Goal: Transaction & Acquisition: Purchase product/service

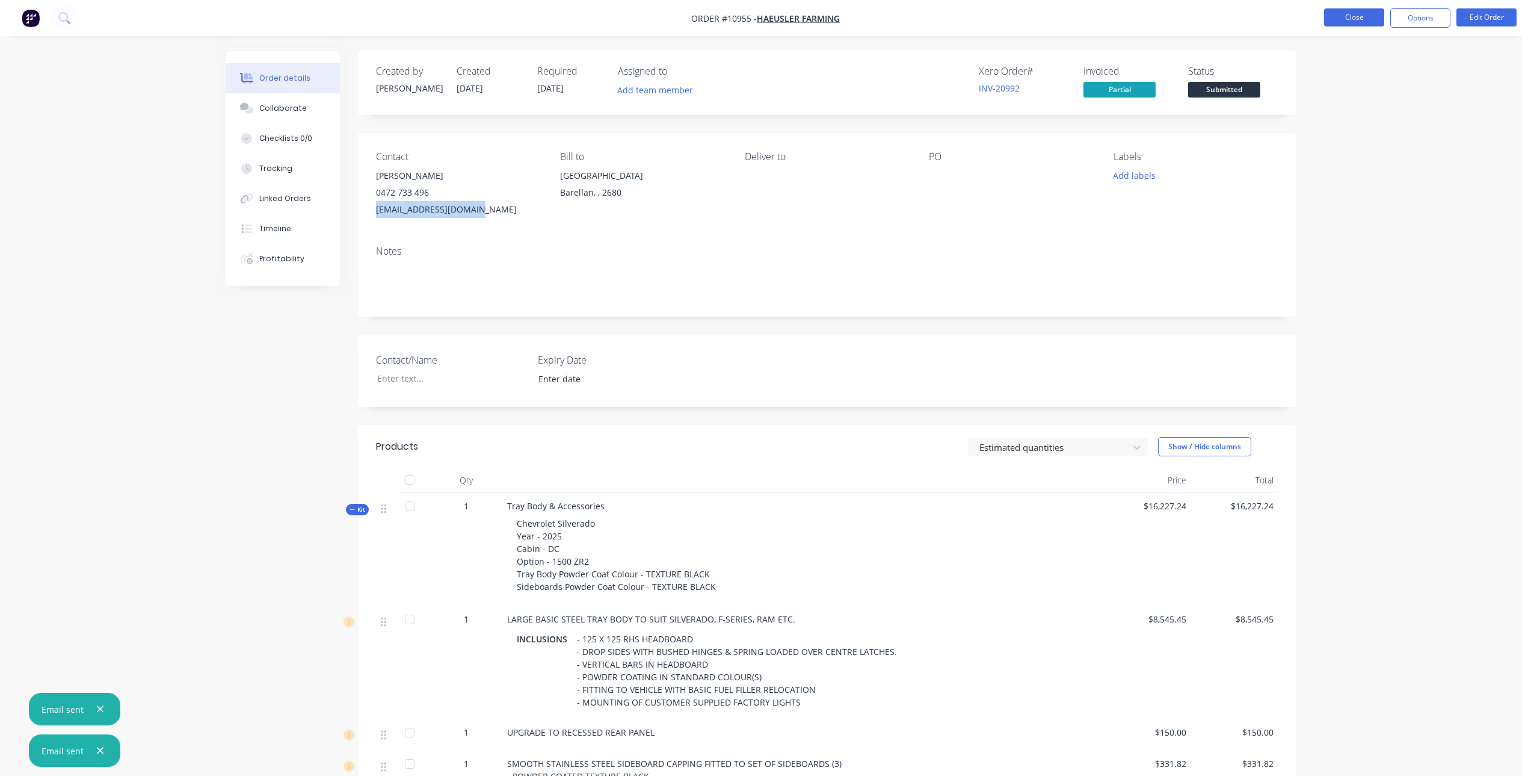
click at [1349, 17] on button "Close" at bounding box center [1354, 17] width 60 height 18
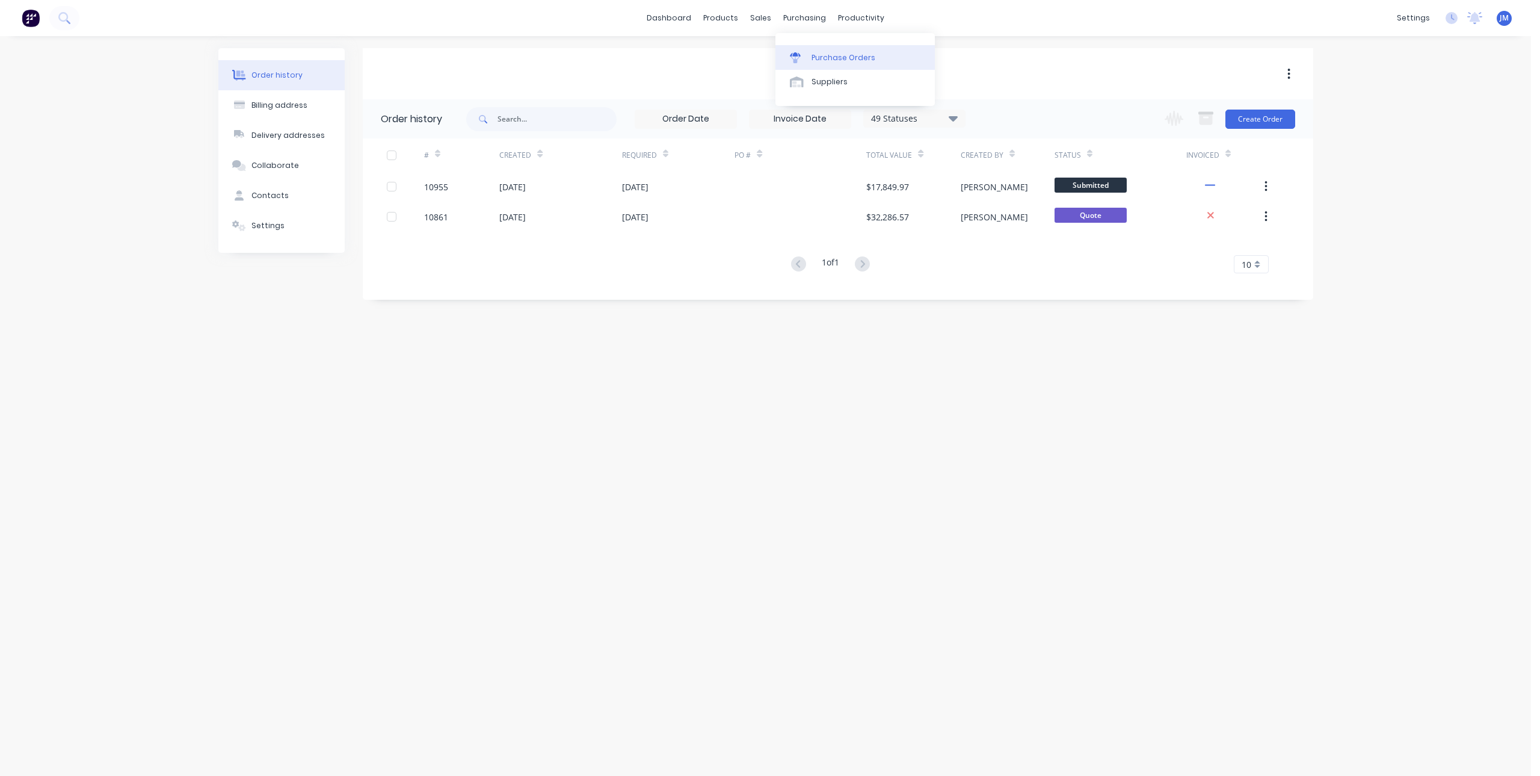
click at [798, 54] on icon at bounding box center [795, 54] width 11 height 4
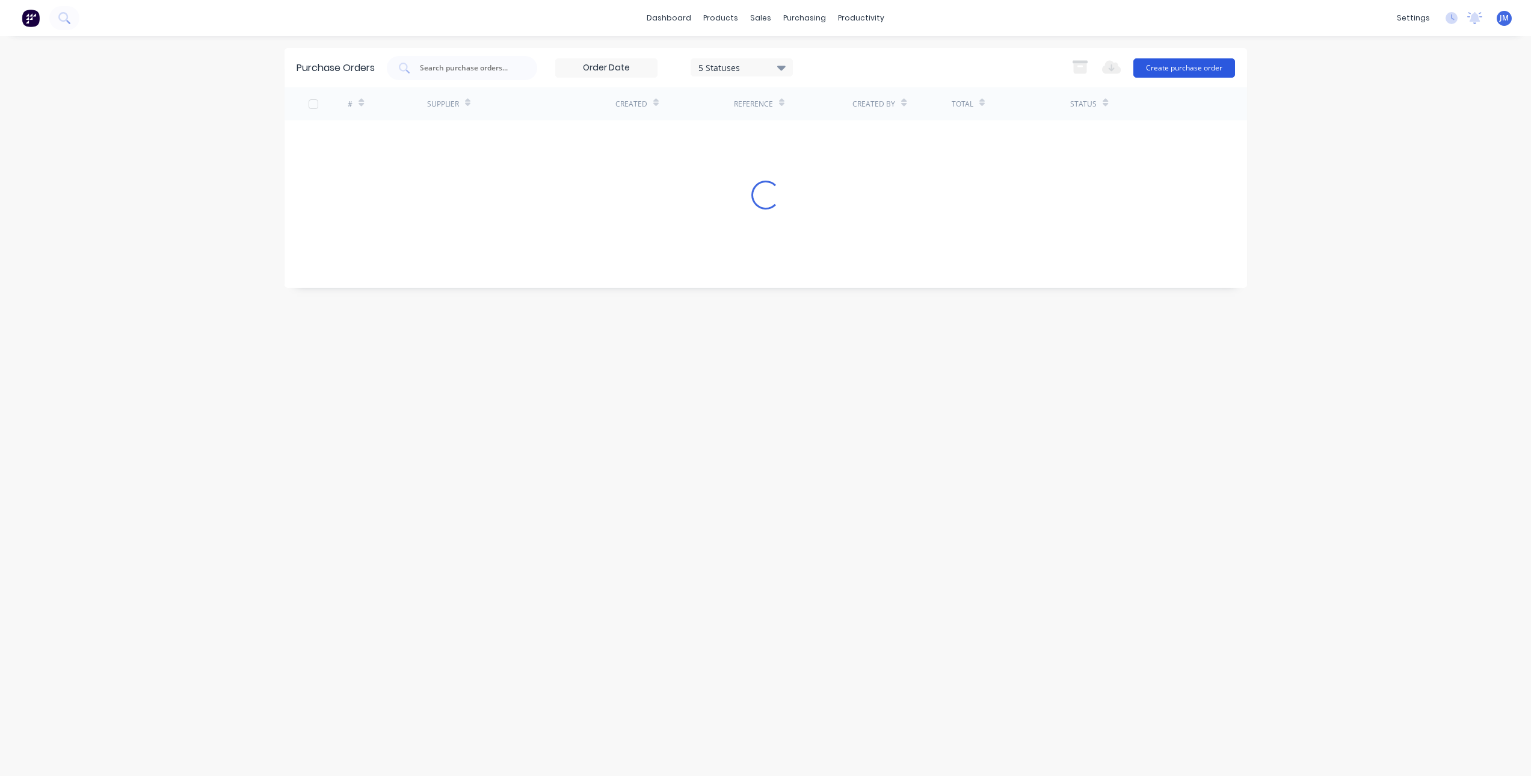
click at [1169, 68] on button "Create purchase order" at bounding box center [1185, 67] width 102 height 19
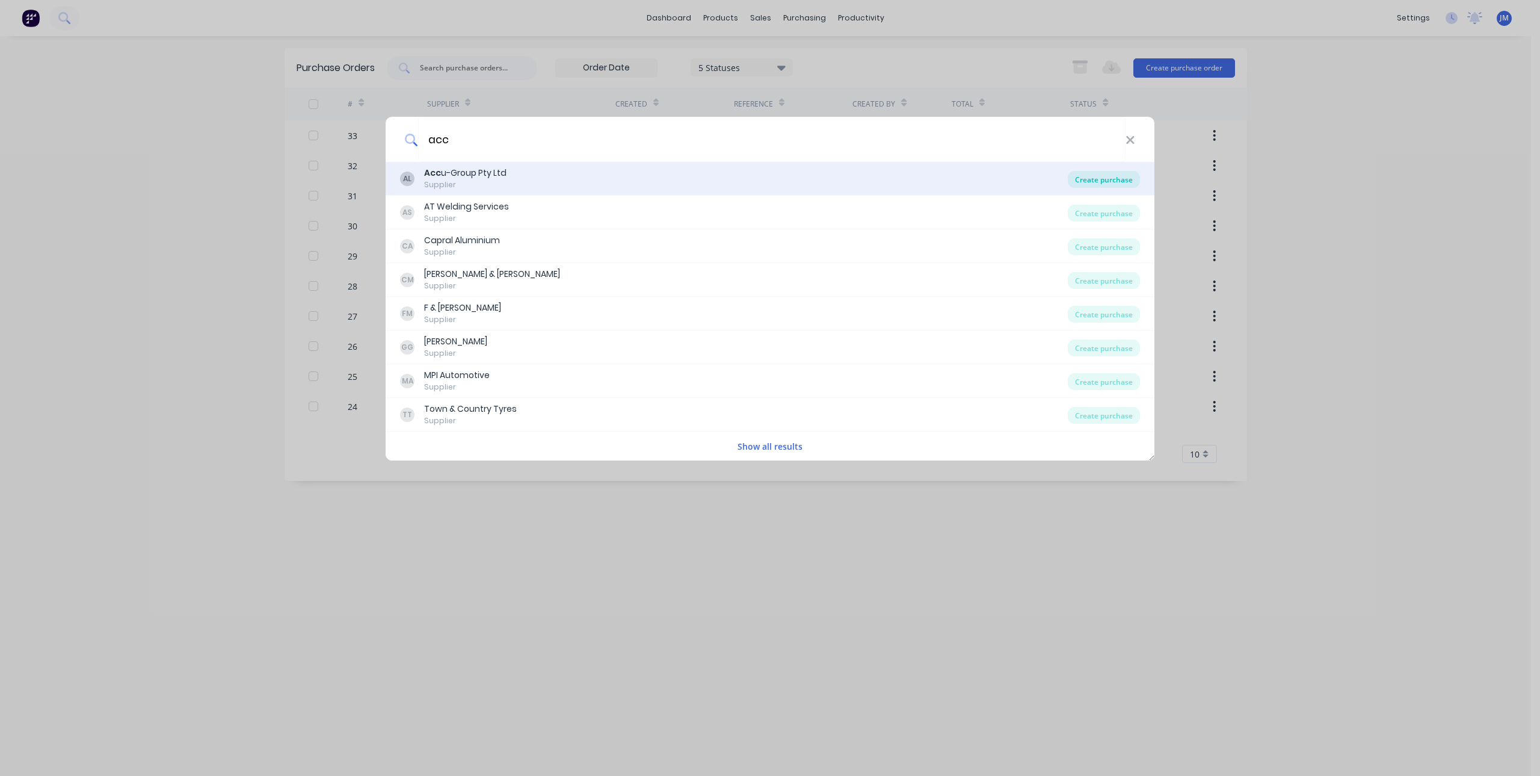
type input "acc"
click at [1102, 175] on div "Create purchase" at bounding box center [1104, 179] width 72 height 17
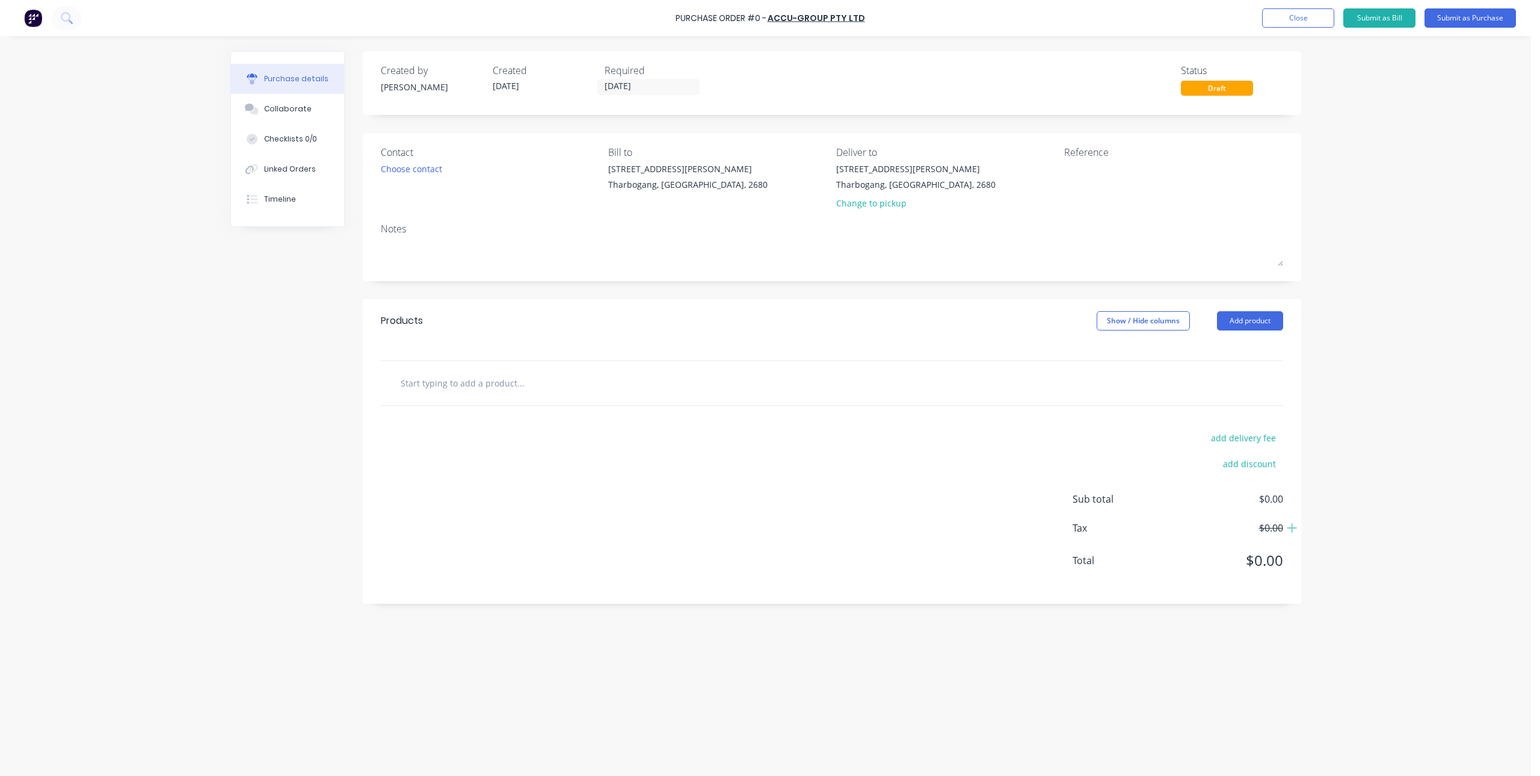
click at [457, 388] on input "text" at bounding box center [520, 383] width 241 height 24
type input "z"
click at [474, 387] on input "text" at bounding box center [520, 383] width 241 height 24
type input "z"
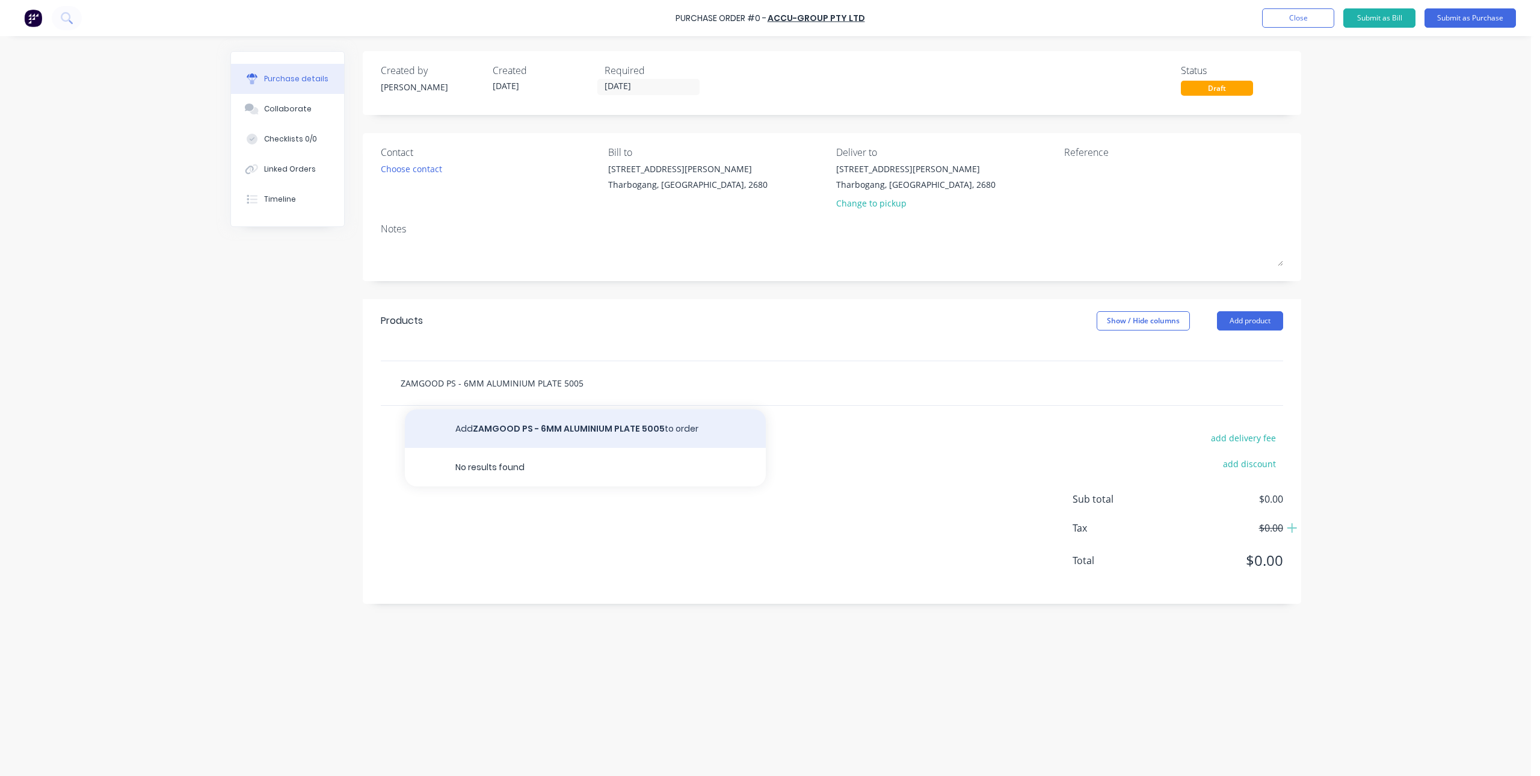
type input "ZAMGOOD PS - 6MM ALUMINIUM PLATE 5005"
click at [544, 425] on button "Add ZAMGOOD PS - 6MM ALUMINIUM PLATE 5005 to order" at bounding box center [585, 428] width 361 height 39
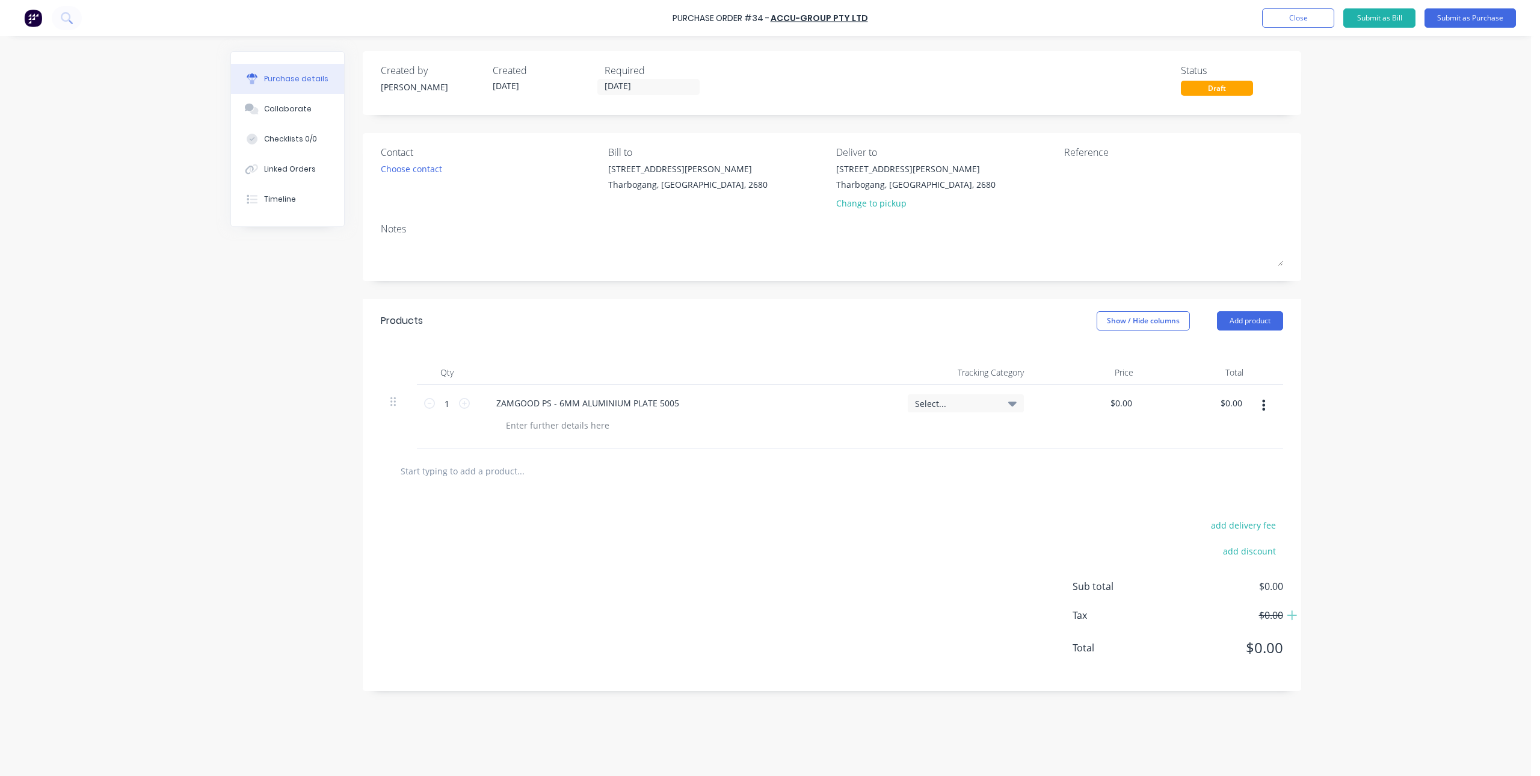
click at [459, 478] on input "text" at bounding box center [520, 471] width 241 height 24
click at [477, 474] on input "ZAMGOOD DS - 6M ALUMINIUM PLATE 5005" at bounding box center [520, 471] width 241 height 24
type input "ZAMGOOD DS - 6MM ALUMINIUM PLATE 5005"
click at [622, 523] on button "Add ZAMGOOD DS - 6MM ALUMINIUM PLATE 5005 to order" at bounding box center [585, 516] width 361 height 39
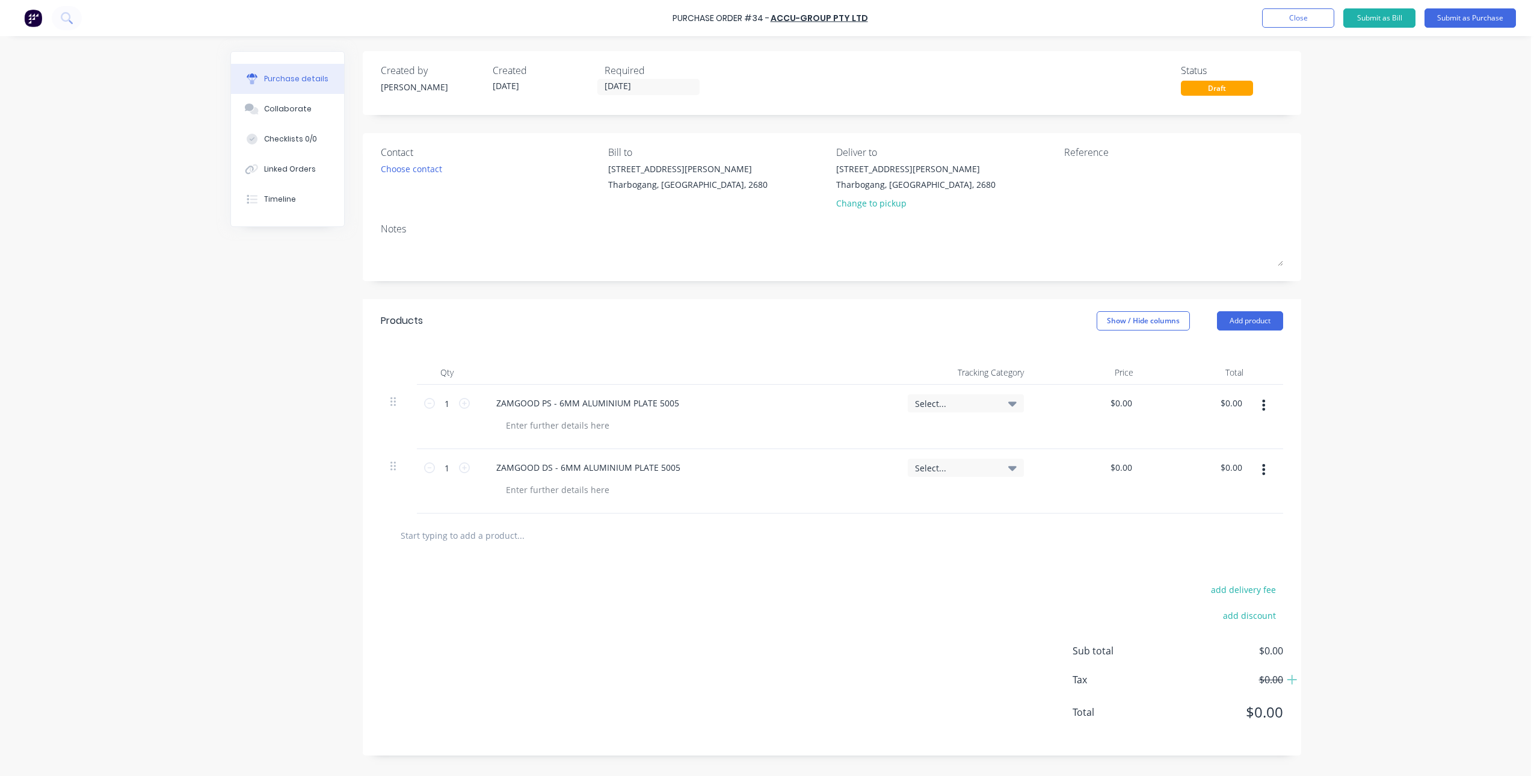
click at [806, 590] on div "add delivery fee add discount Sub total $0.00 Tax $0.00 Total $0.00" at bounding box center [832, 656] width 939 height 198
click at [1442, 16] on button "Submit as Purchase" at bounding box center [1470, 17] width 91 height 19
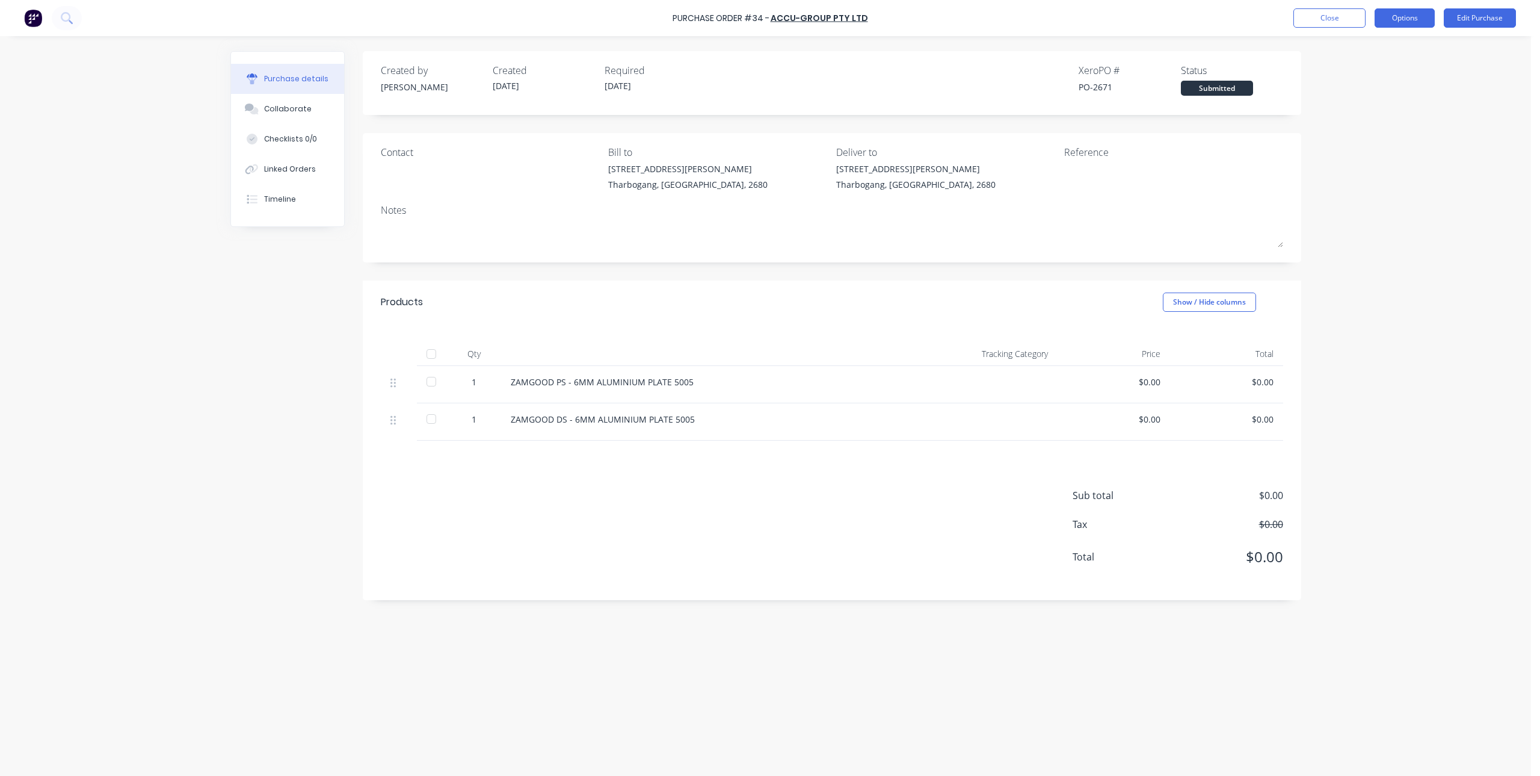
click at [1398, 17] on button "Options" at bounding box center [1405, 17] width 60 height 19
click at [1356, 48] on div "Print / Email" at bounding box center [1378, 48] width 93 height 17
click at [1356, 71] on div "With pricing" at bounding box center [1378, 72] width 93 height 17
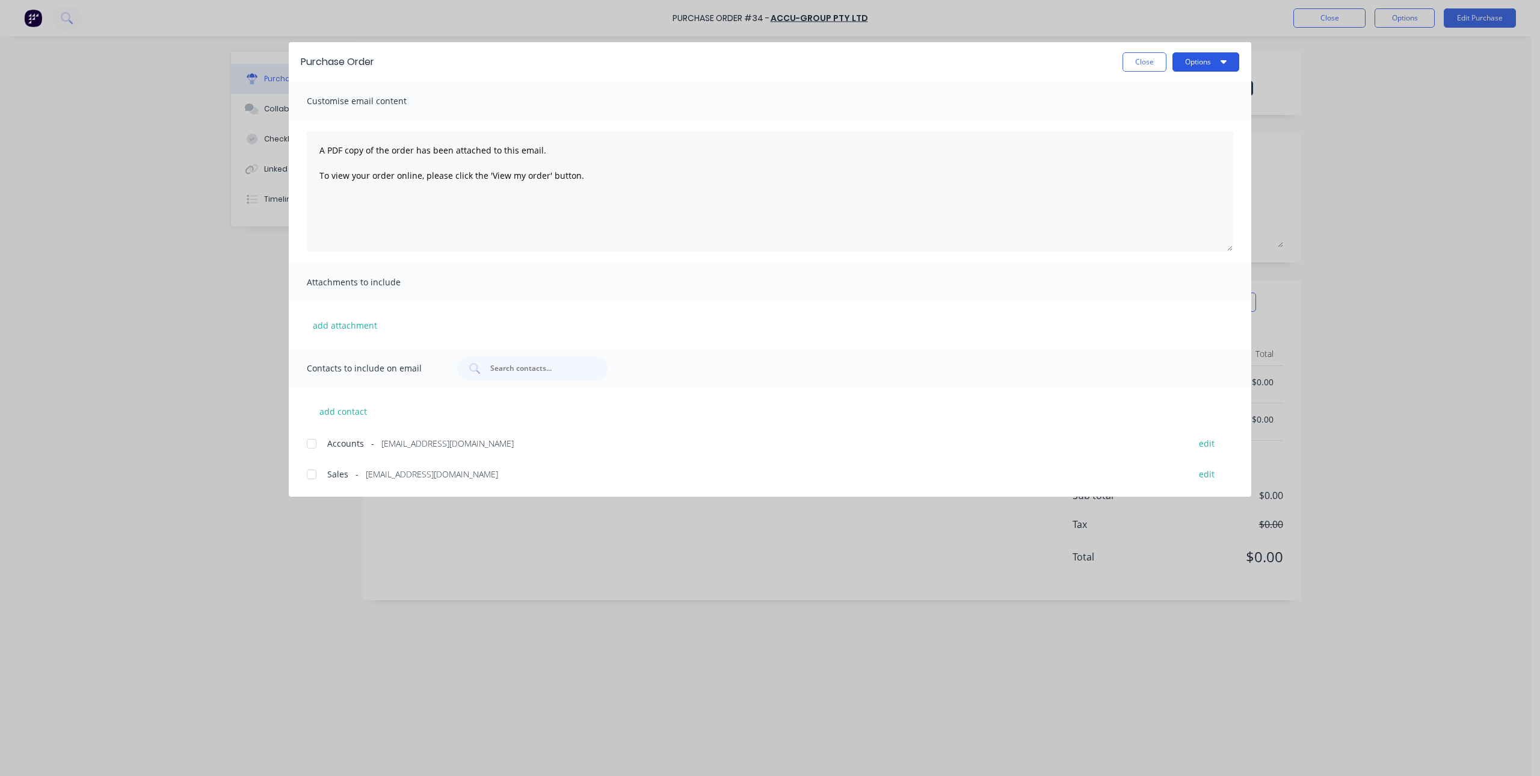
click at [1213, 59] on button "Options" at bounding box center [1206, 61] width 67 height 19
click at [1157, 113] on div "Print" at bounding box center [1182, 116] width 93 height 17
click at [1137, 60] on button "Close" at bounding box center [1145, 61] width 44 height 19
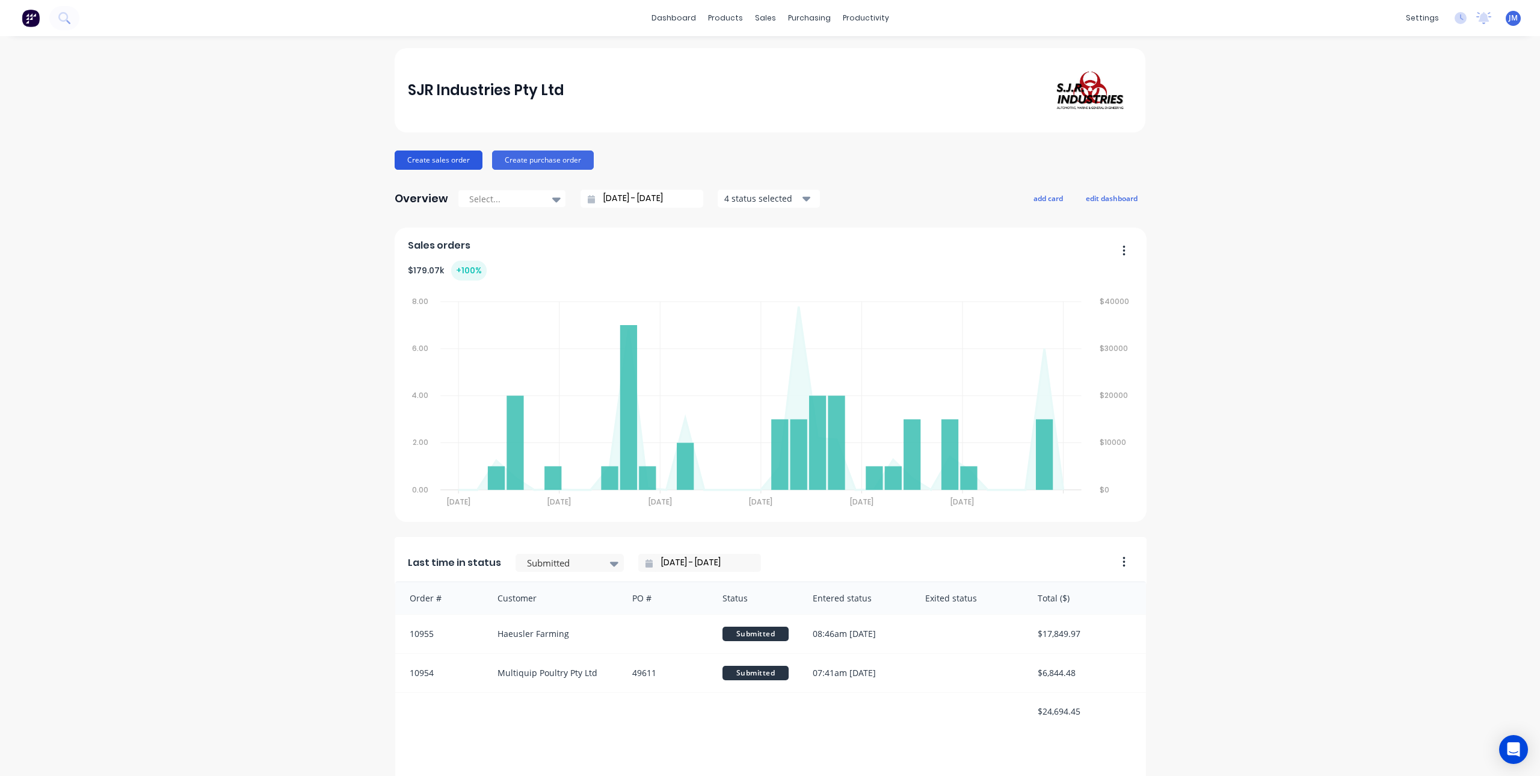
click at [421, 163] on button "Create sales order" at bounding box center [439, 159] width 88 height 19
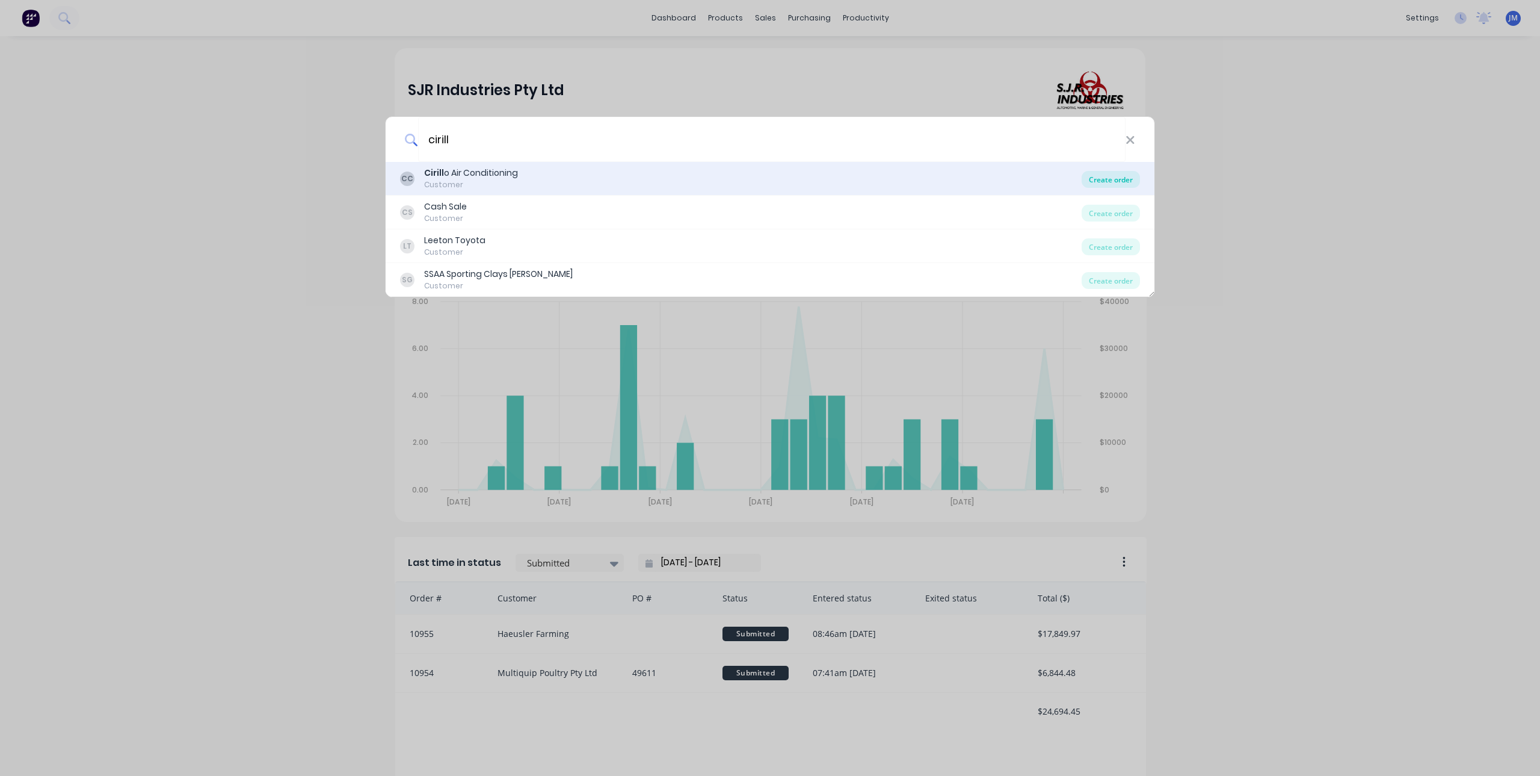
type input "cirill"
click at [1109, 178] on div "Create order" at bounding box center [1111, 179] width 58 height 17
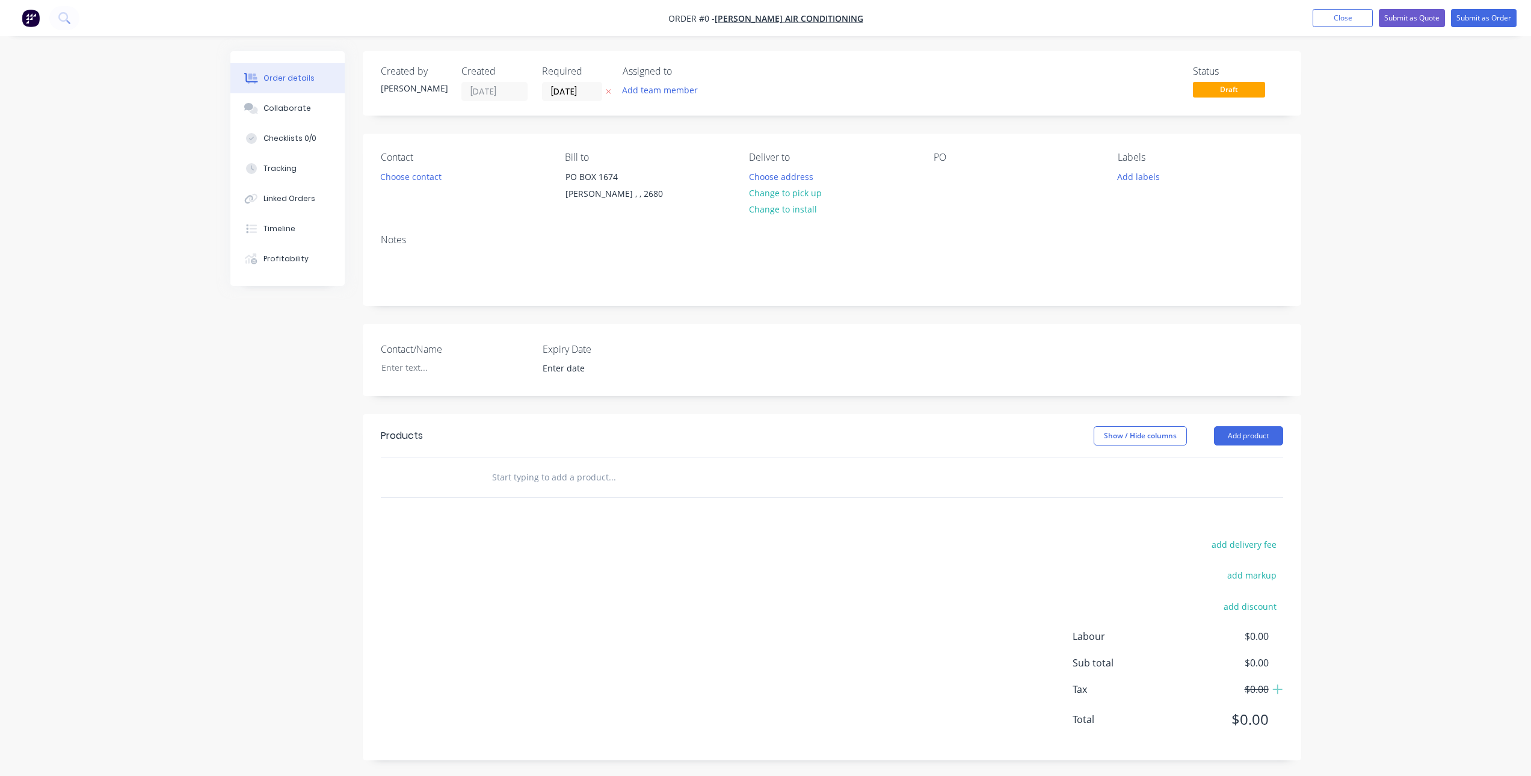
click at [516, 471] on input "text" at bounding box center [612, 477] width 241 height 24
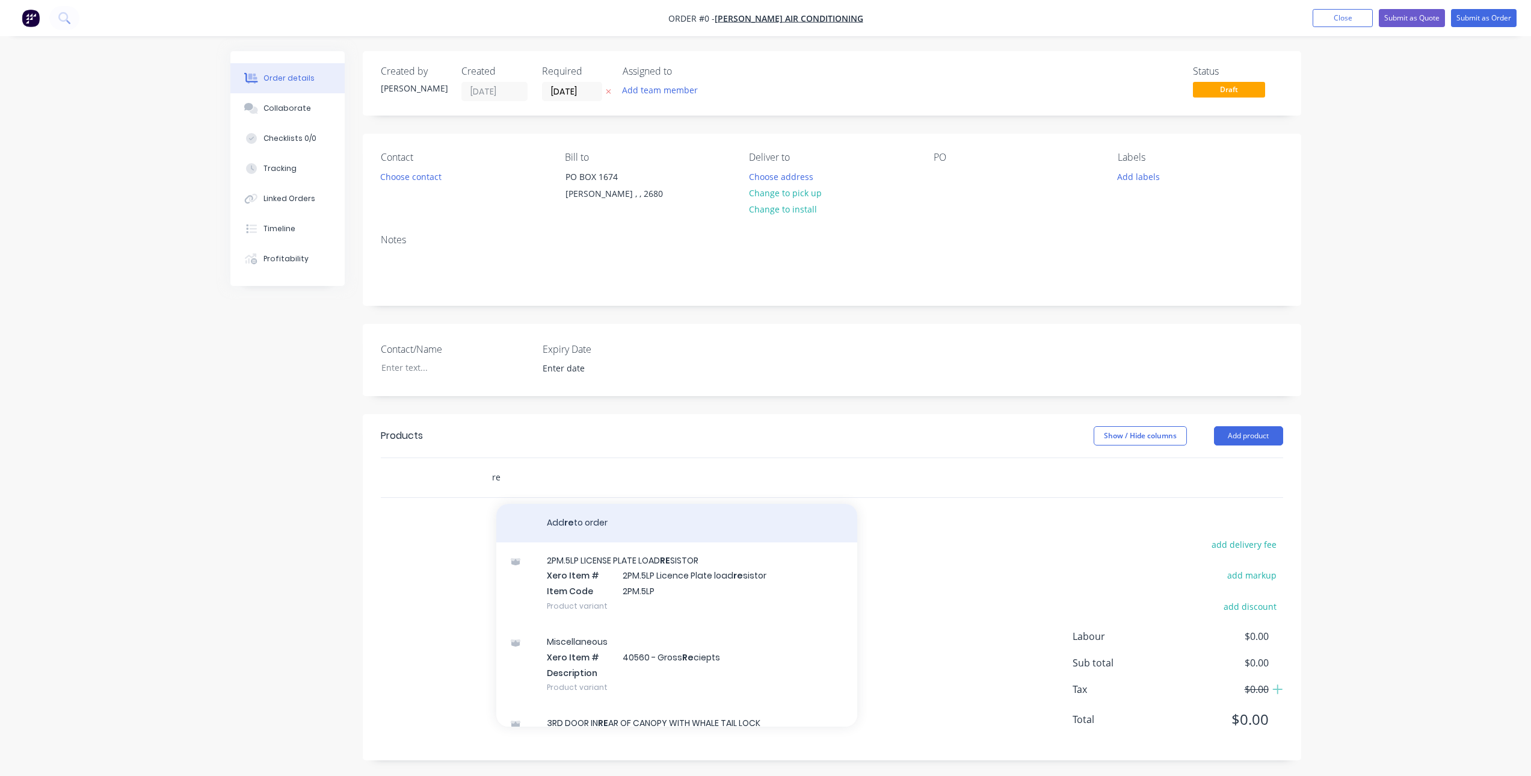
type input "re"
click at [558, 529] on button "Add re to order" at bounding box center [676, 523] width 361 height 39
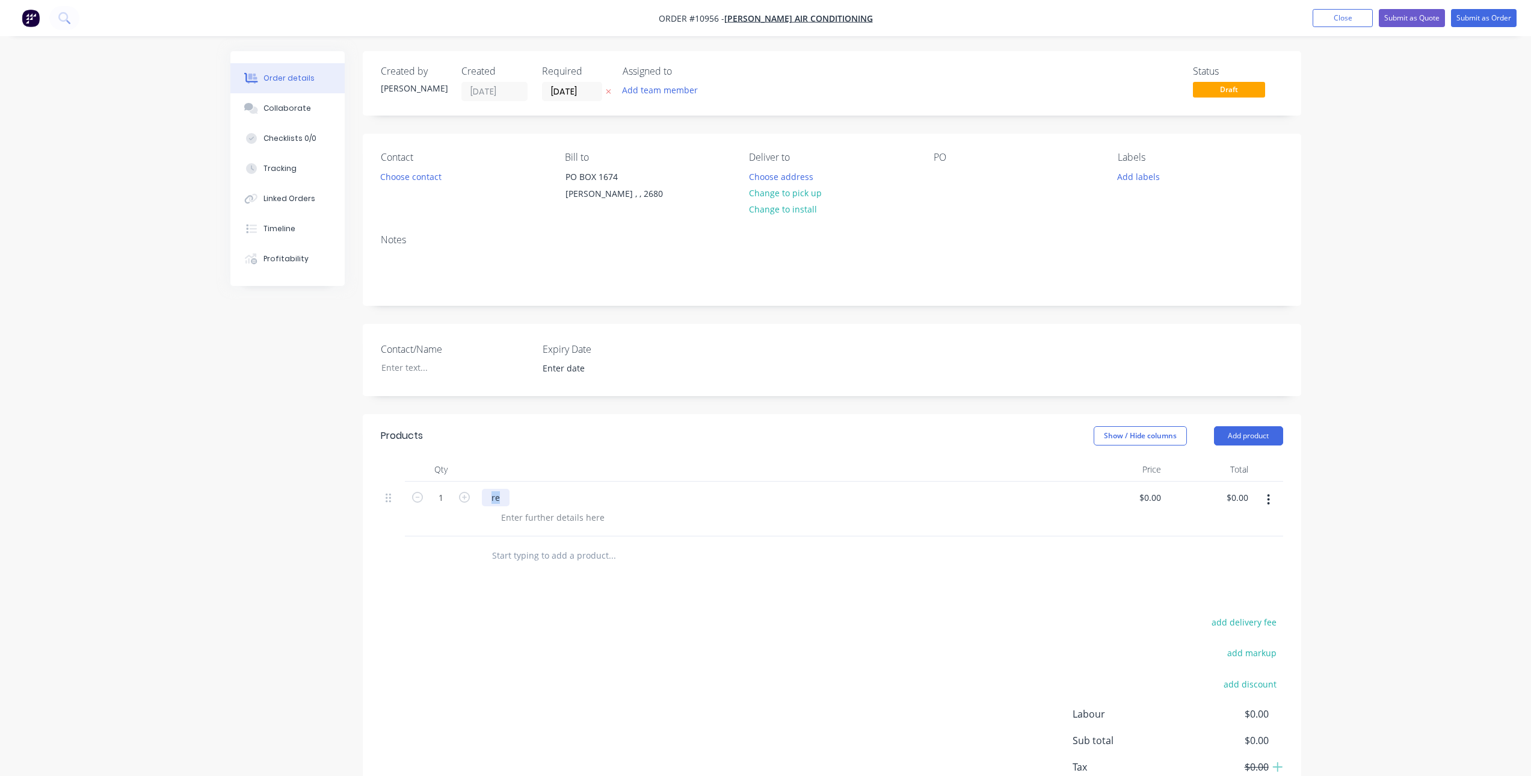
drag, startPoint x: 508, startPoint y: 495, endPoint x: 480, endPoint y: 498, distance: 29.0
click at [480, 498] on div "re" at bounding box center [778, 508] width 602 height 55
click at [586, 496] on div "REPAIRS, MODIFICATION & POWDE" at bounding box center [561, 497] width 158 height 17
click at [551, 558] on input "text" at bounding box center [612, 555] width 241 height 24
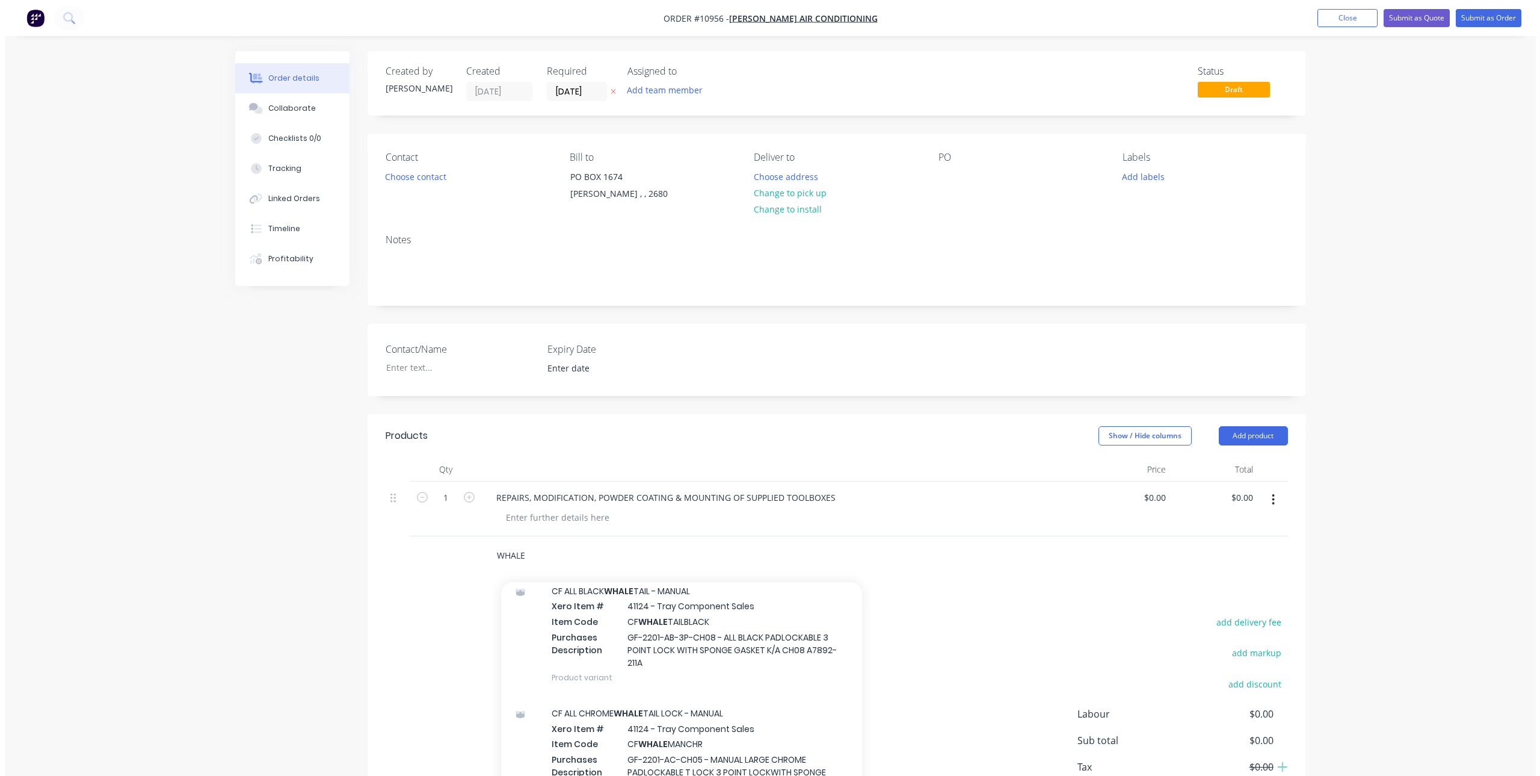
scroll to position [602, 0]
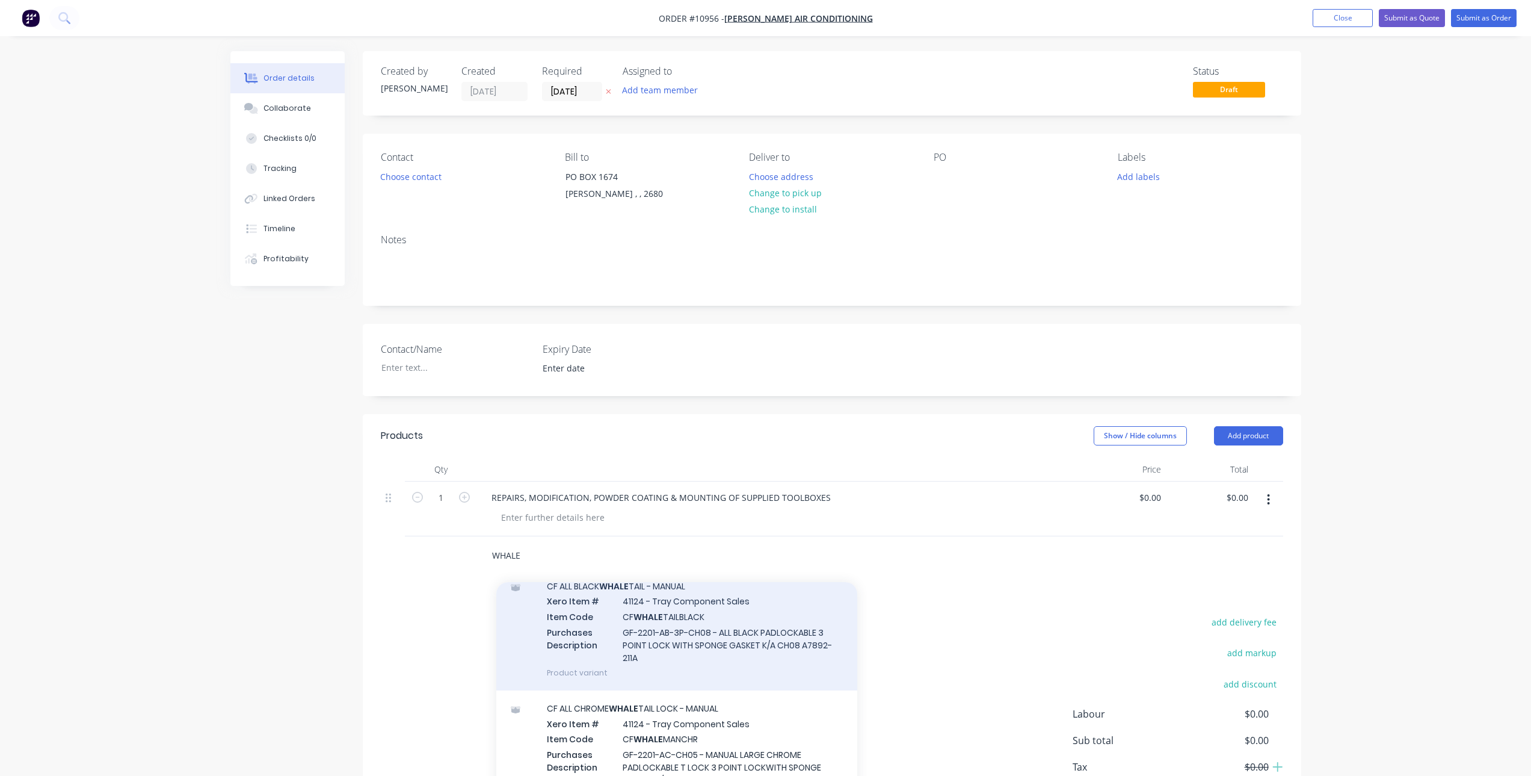
type input "WHALE"
click at [644, 624] on div "CF ALL BLACK WHALE TAIL - MANUAL Xero Item # 41124 - Tray Component Sales Item …" at bounding box center [676, 629] width 361 height 122
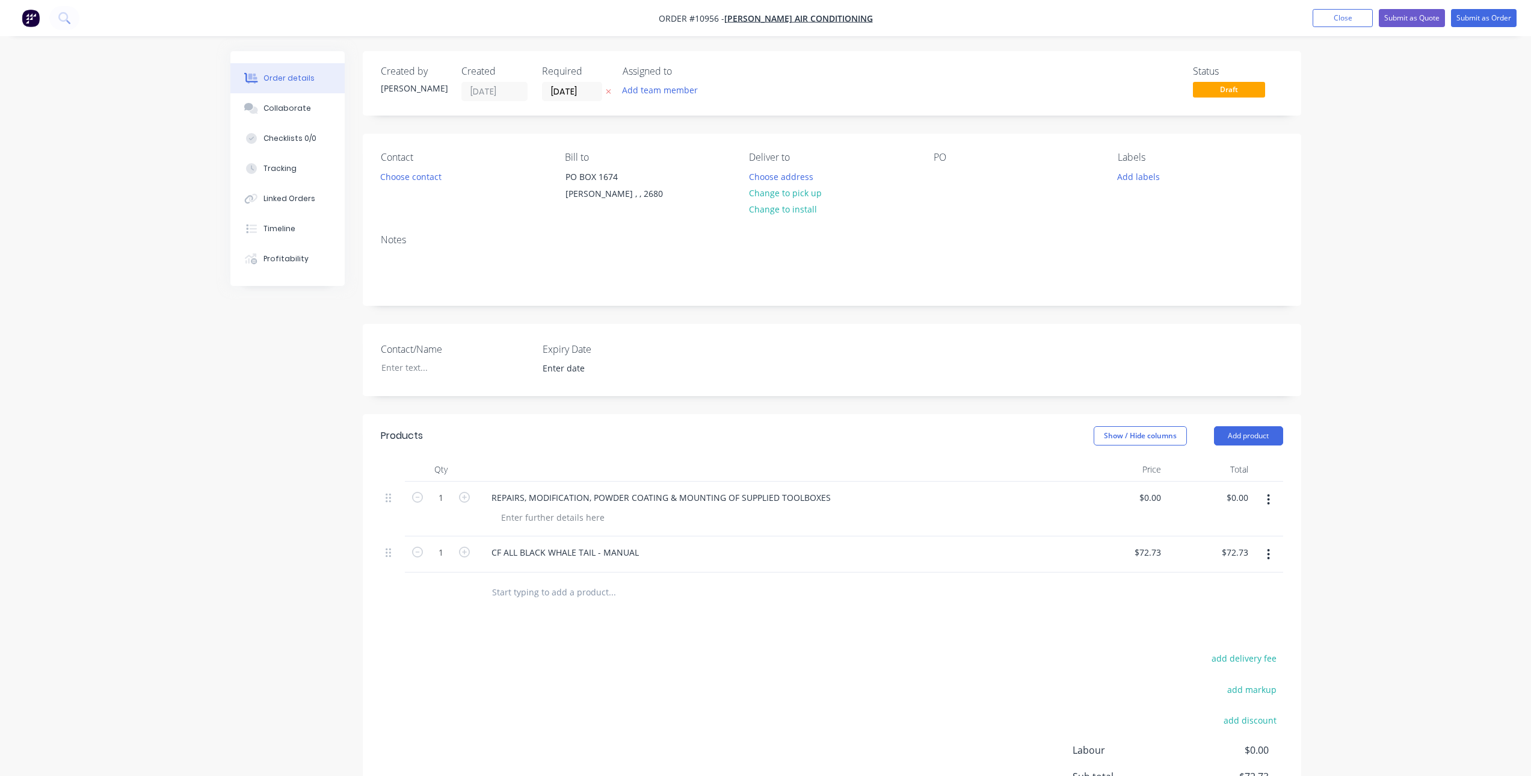
click at [1271, 555] on button "button" at bounding box center [1269, 554] width 28 height 22
click at [1195, 661] on div "Delete" at bounding box center [1226, 657] width 93 height 17
click at [600, 554] on input "text" at bounding box center [612, 555] width 241 height 24
click at [799, 578] on div "Products Show / Hide columns Add product Qty Price Total 1 REPAIRS, MODIFICATIO…" at bounding box center [832, 626] width 939 height 424
click at [1480, 15] on button "Submit as Order" at bounding box center [1484, 18] width 66 height 18
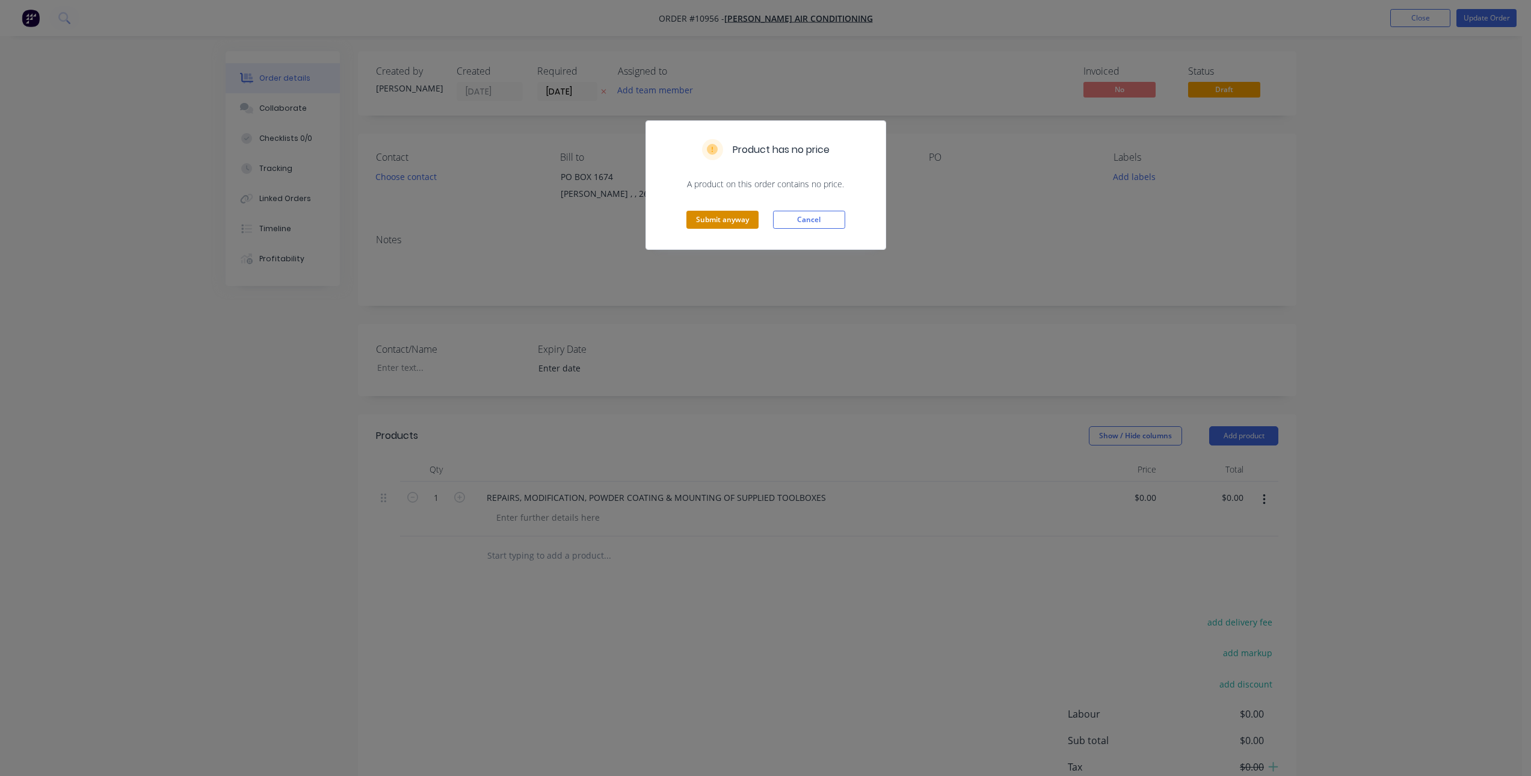
click at [729, 217] on button "Submit anyway" at bounding box center [723, 220] width 72 height 18
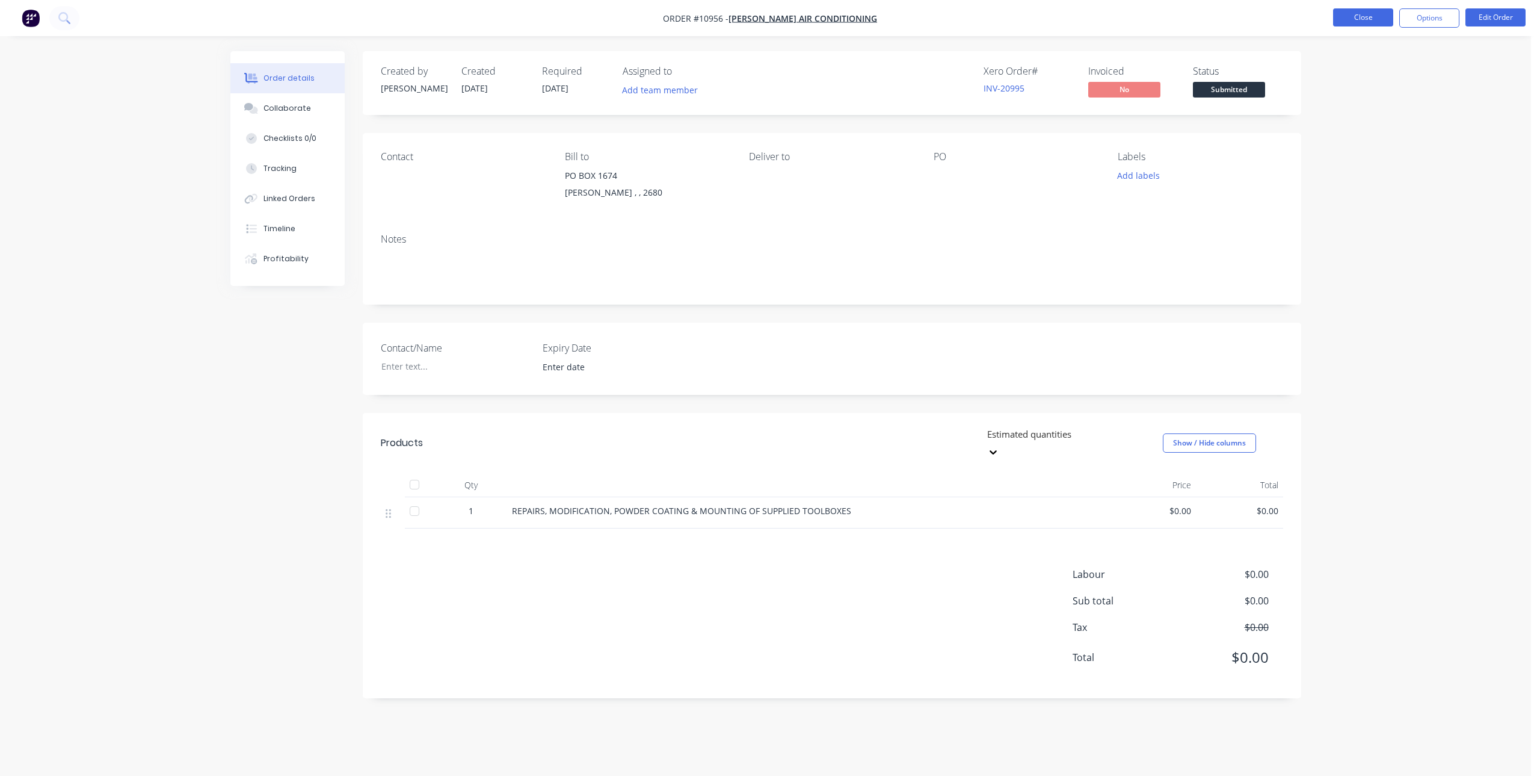
click at [1373, 18] on button "Close" at bounding box center [1363, 17] width 60 height 18
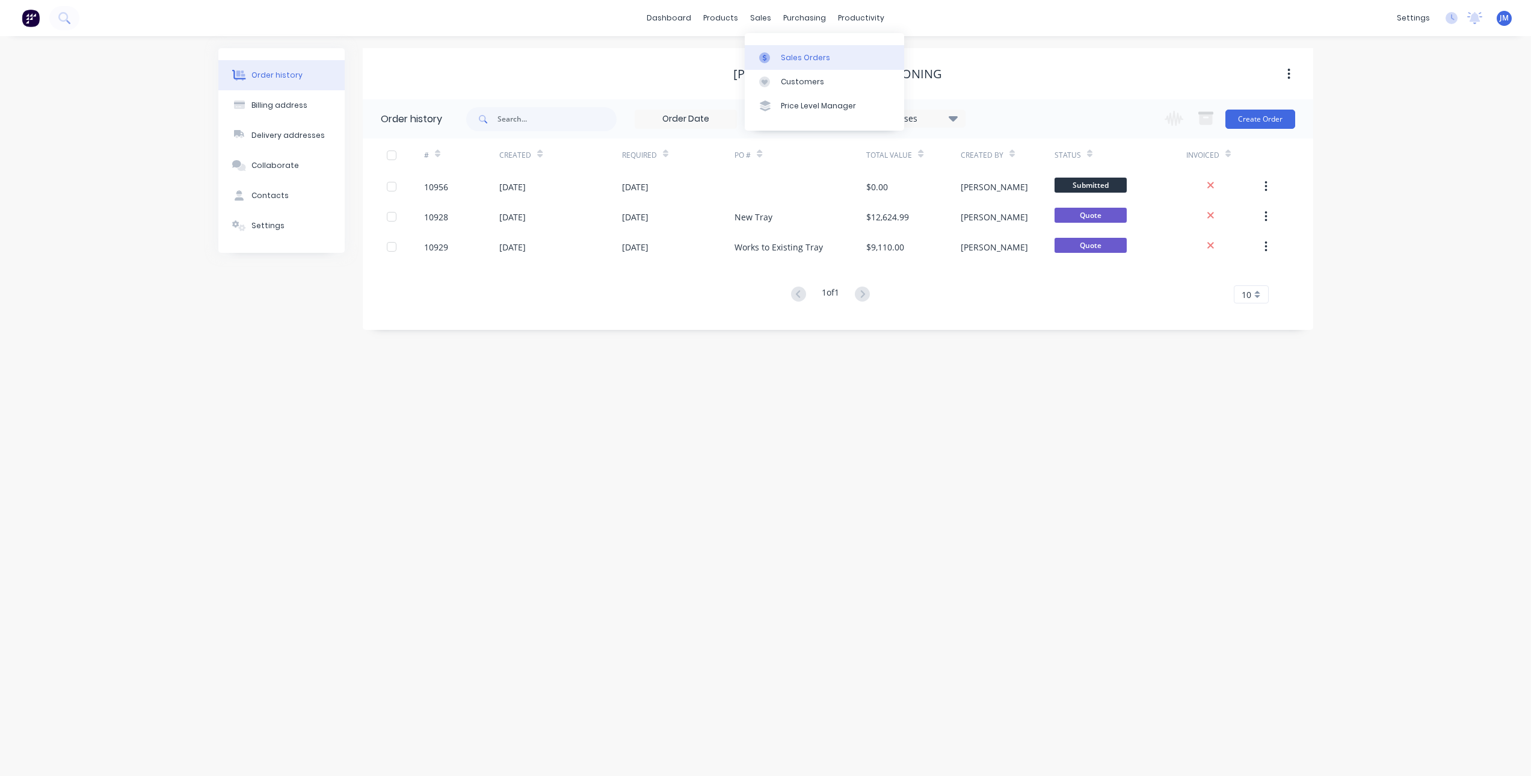
click at [764, 51] on link "Sales Orders" at bounding box center [824, 57] width 159 height 24
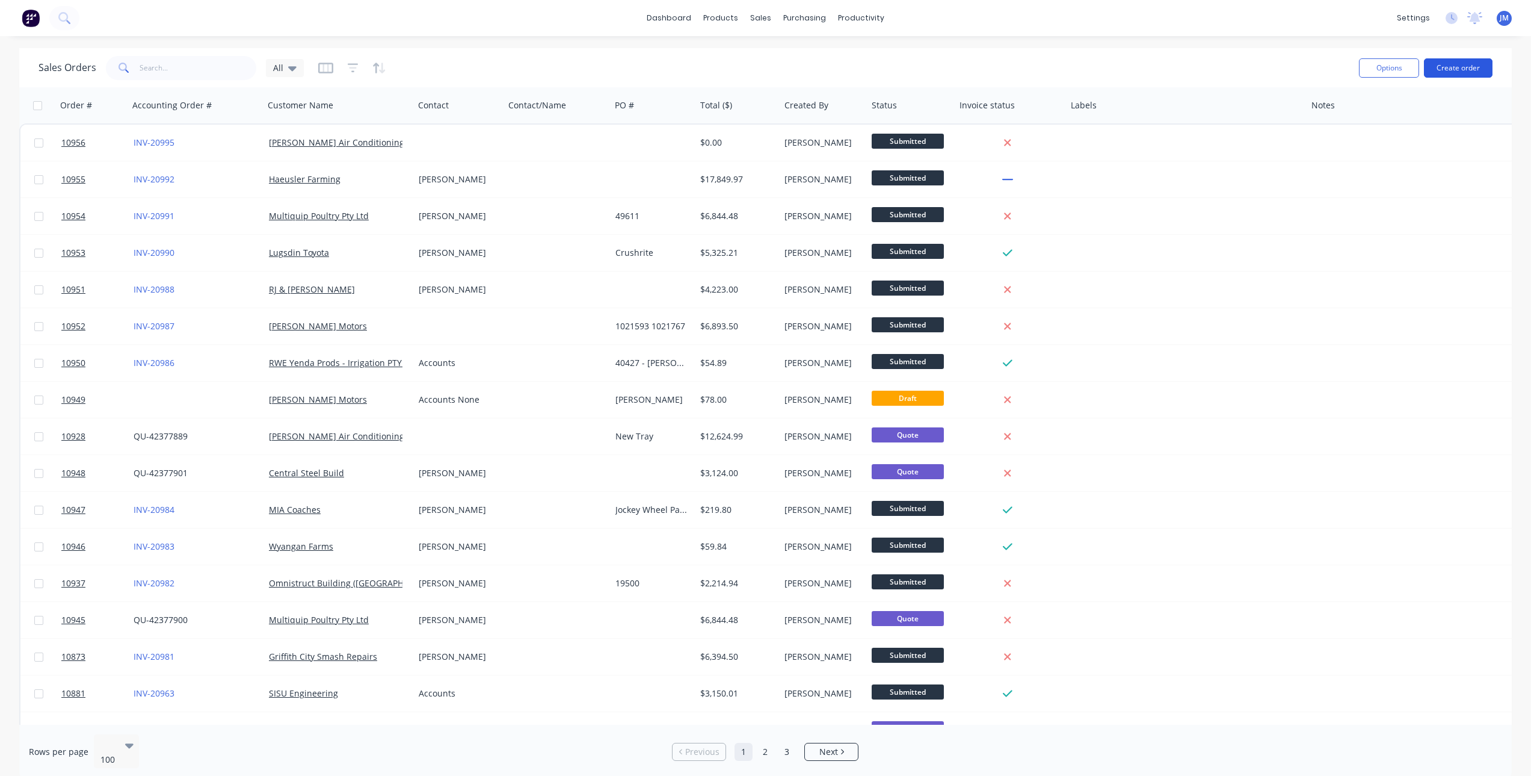
click at [1468, 71] on button "Create order" at bounding box center [1458, 67] width 69 height 19
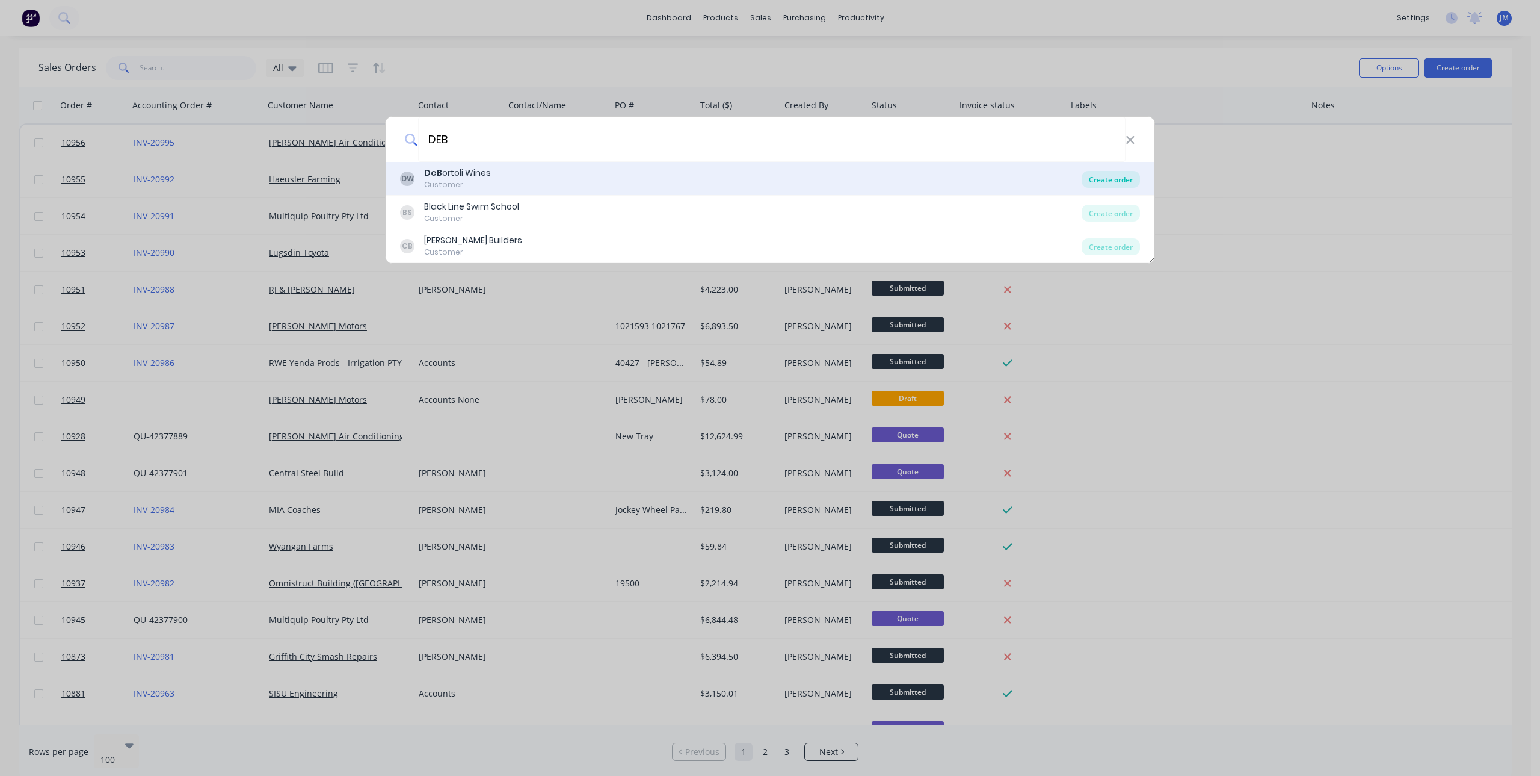
type input "DEB"
click at [1115, 175] on div "Create order" at bounding box center [1111, 179] width 58 height 17
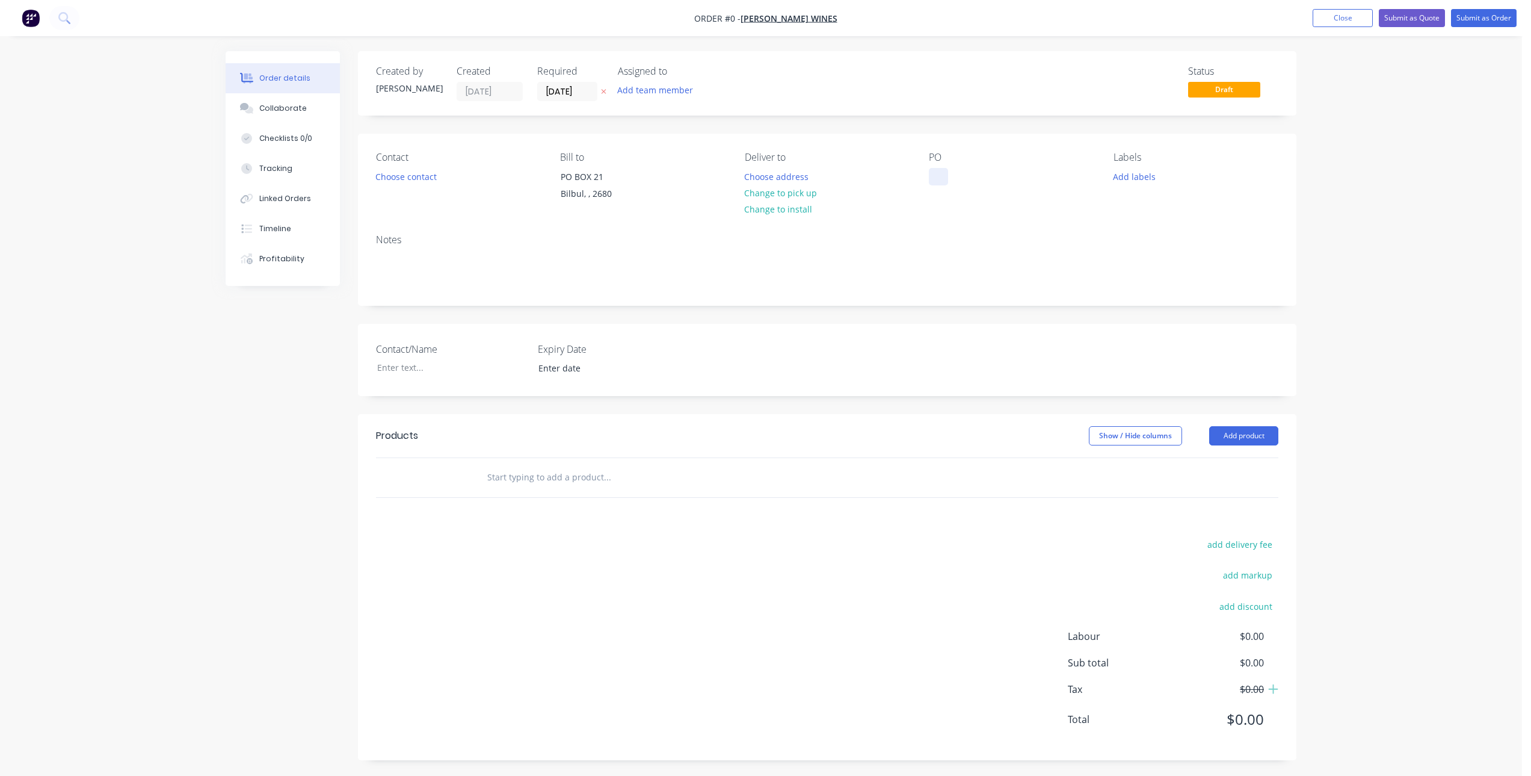
click at [936, 172] on div at bounding box center [938, 176] width 19 height 17
click at [555, 479] on div "Order details Collaborate Checklists 0/0 Tracking Linked Orders Timeline Profit…" at bounding box center [761, 414] width 1095 height 727
type input "MANUFACTURE & POWDER COAT REPLACEMENT SIDEBOARD"
click at [583, 526] on button "Add MANUFACTURE & POWDER COAT REPLACEMENT SIDEBOARD to order" at bounding box center [672, 528] width 361 height 49
click at [818, 649] on div "add delivery fee add markup add discount Labour $0.00 Sub total $0.00 Tax $0.00…" at bounding box center [827, 717] width 903 height 206
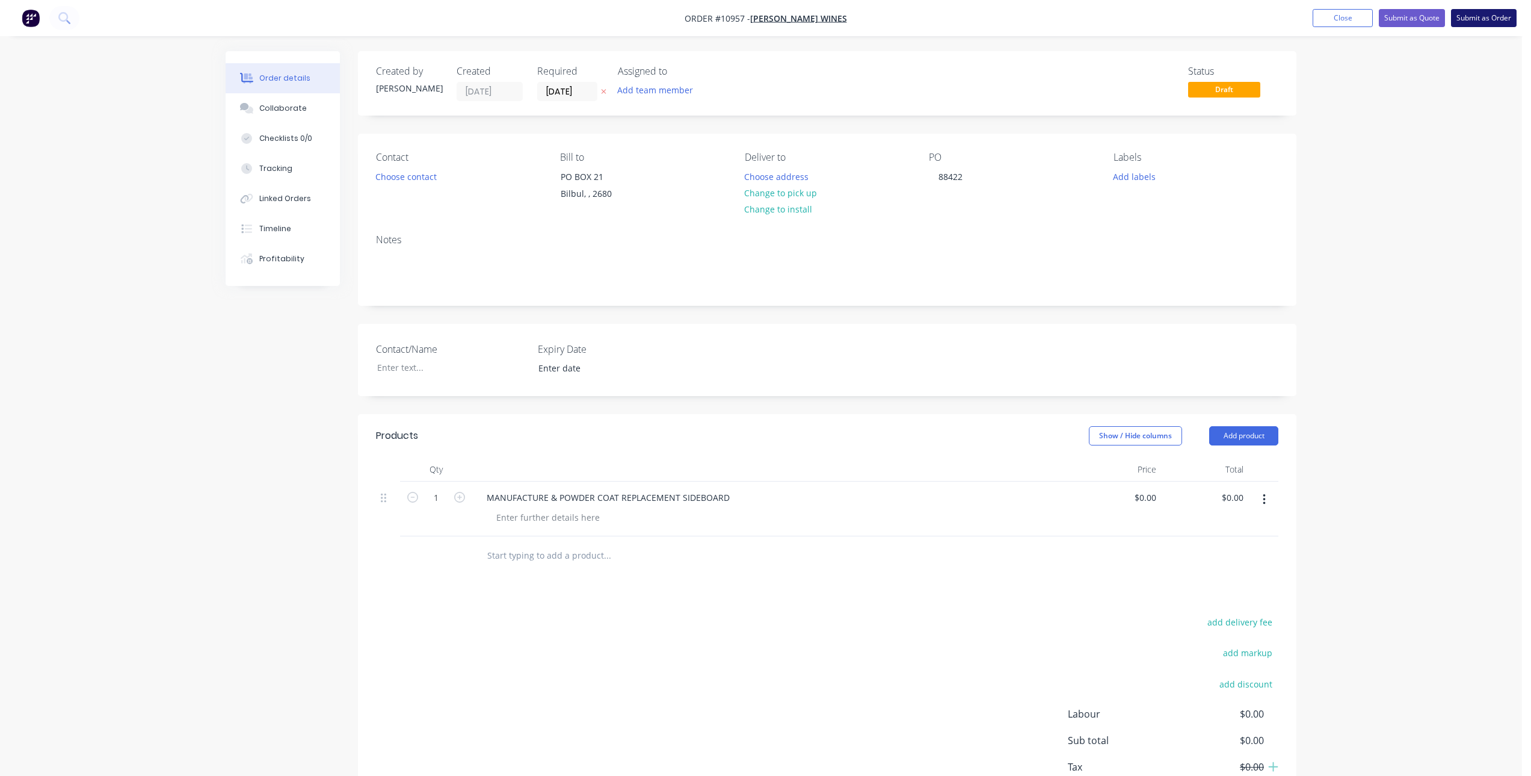
click at [1497, 19] on button "Submit as Order" at bounding box center [1484, 18] width 66 height 18
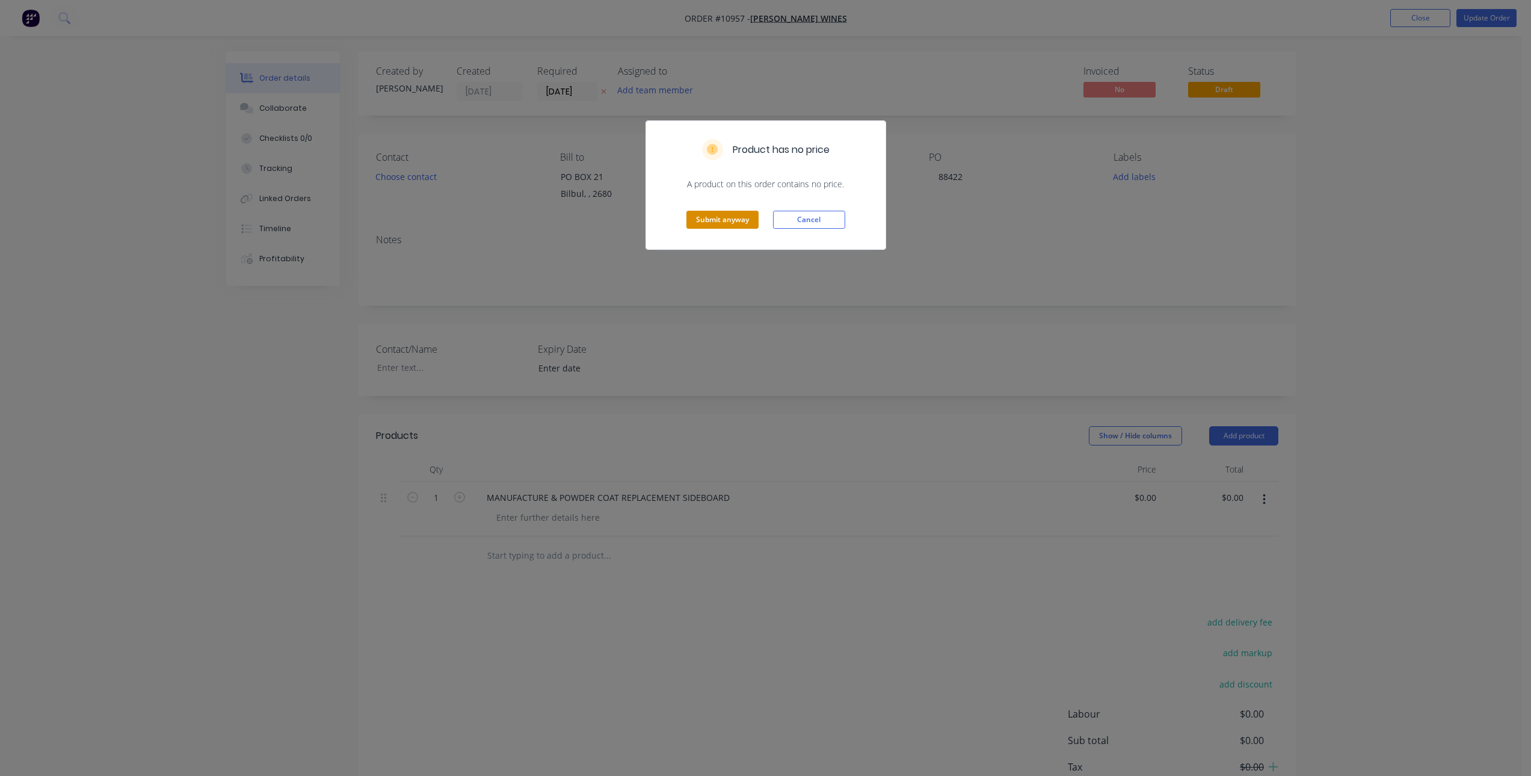
click at [728, 217] on button "Submit anyway" at bounding box center [723, 220] width 72 height 18
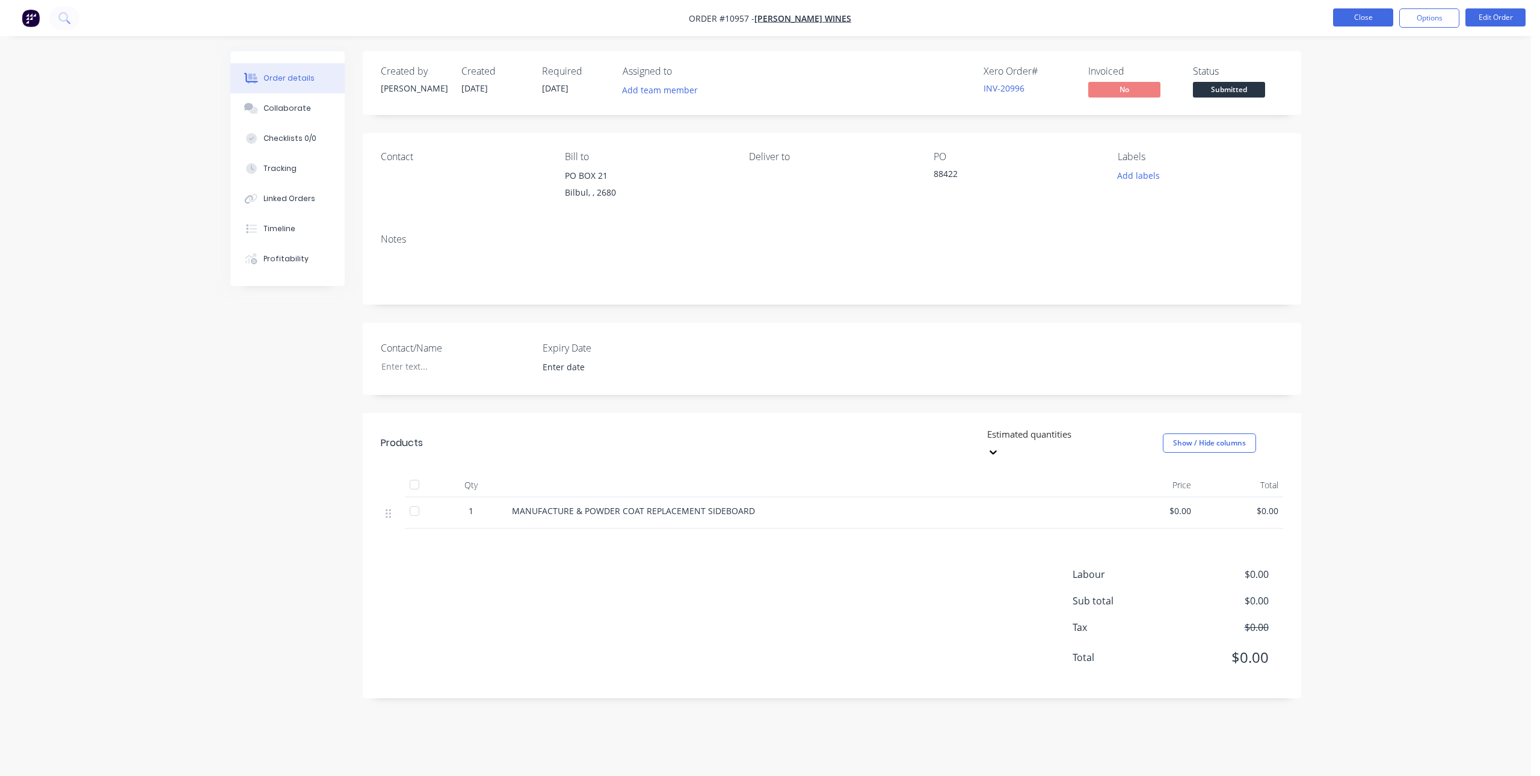
click at [1358, 12] on button "Close" at bounding box center [1363, 17] width 60 height 18
